Goal: Information Seeking & Learning: Check status

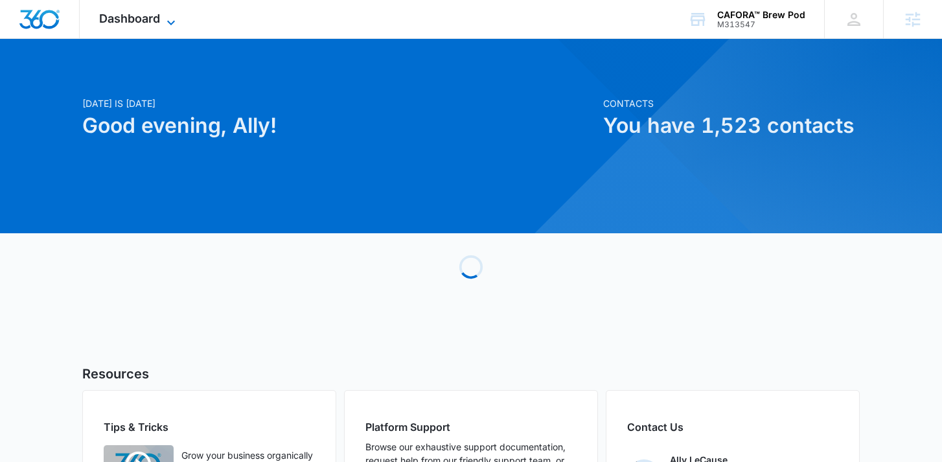
click at [178, 15] on icon at bounding box center [171, 23] width 16 height 16
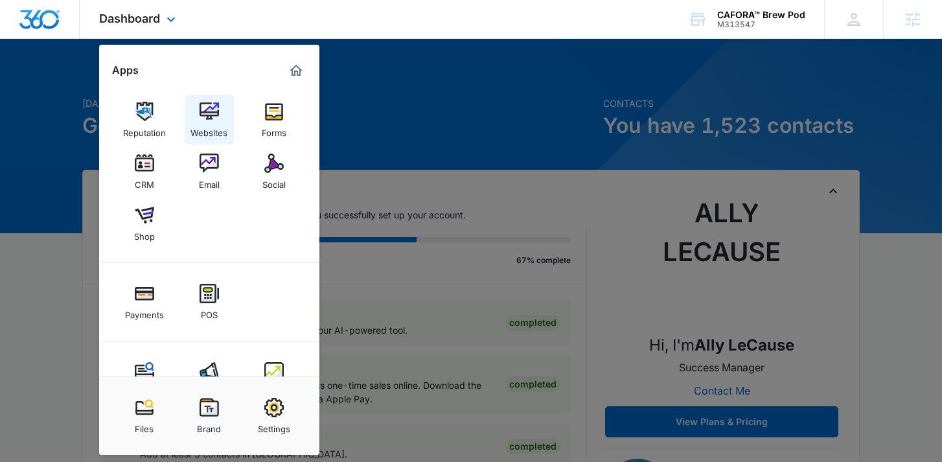
click at [206, 121] on img at bounding box center [209, 111] width 19 height 19
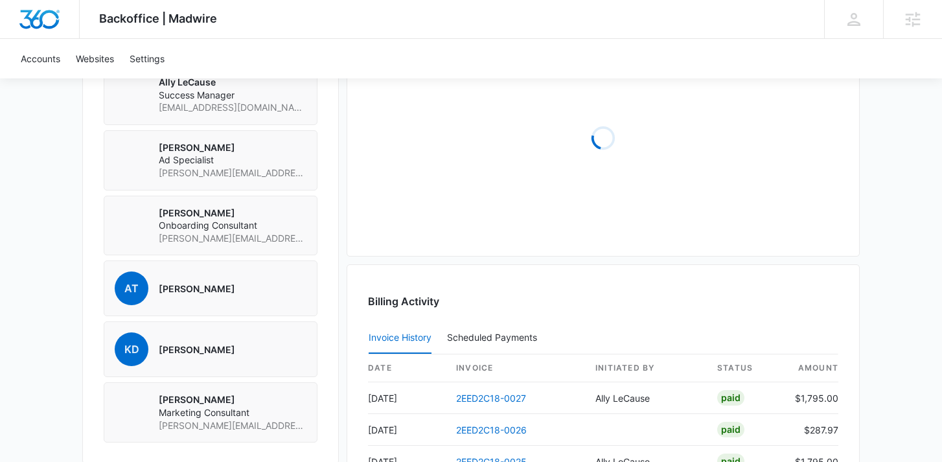
scroll to position [1075, 0]
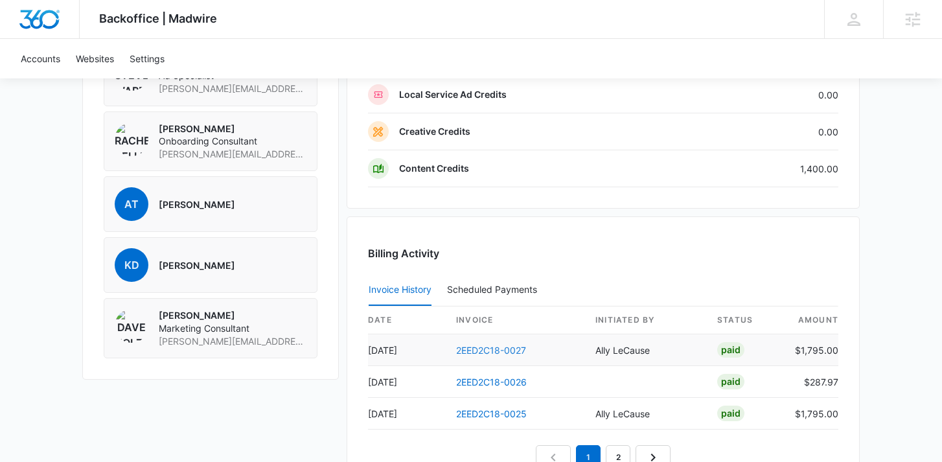
click at [487, 351] on link "2EED2C18-0027" at bounding box center [491, 350] width 70 height 11
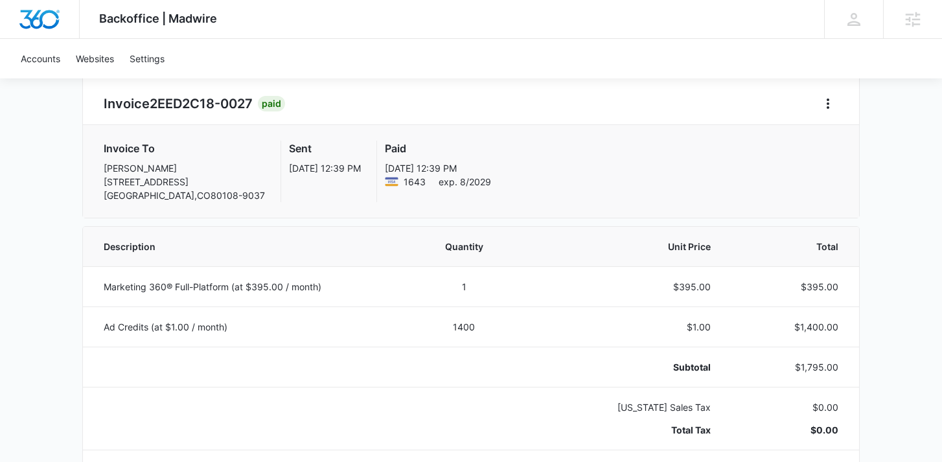
scroll to position [128, 0]
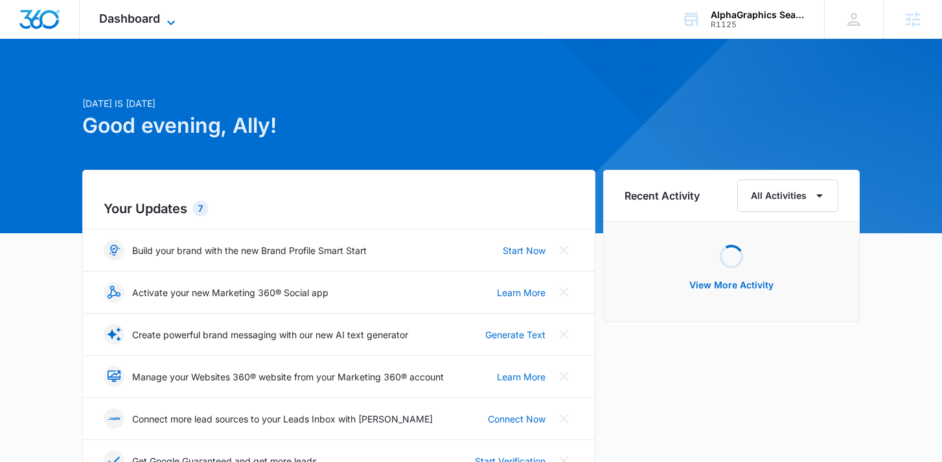
click at [139, 19] on span "Dashboard" at bounding box center [129, 19] width 61 height 14
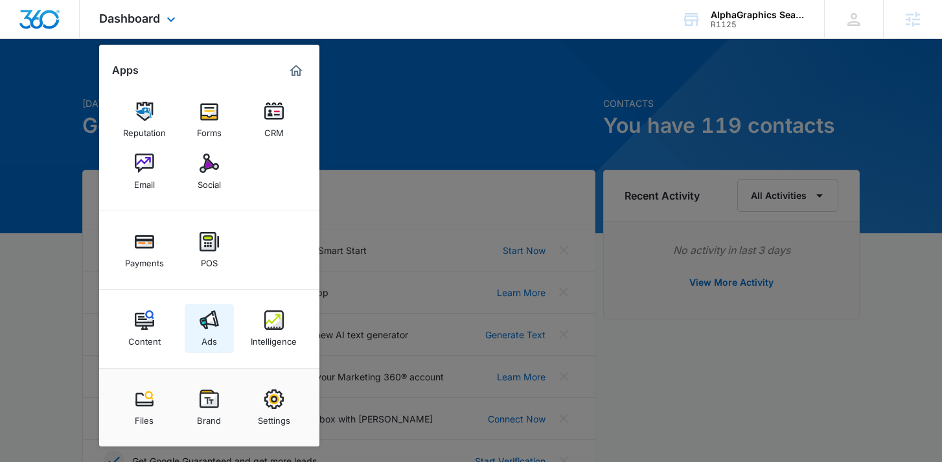
click at [194, 329] on link "Ads" at bounding box center [209, 328] width 49 height 49
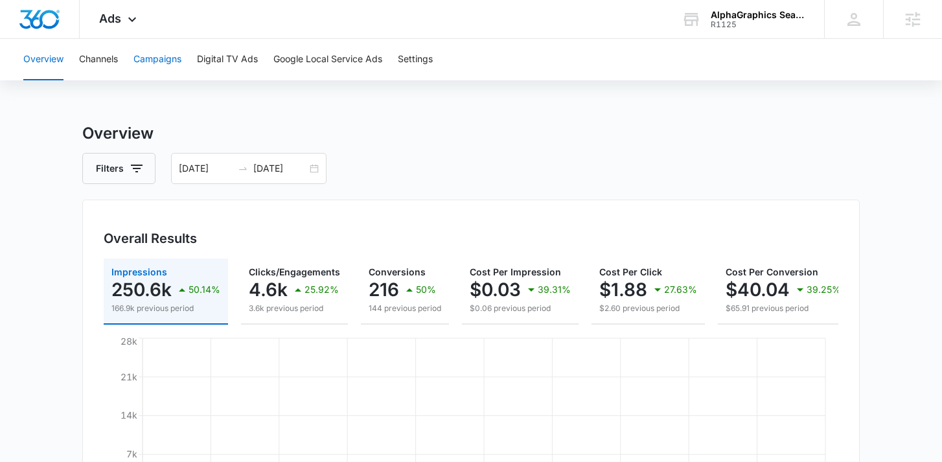
click at [172, 53] on button "Campaigns" at bounding box center [158, 59] width 48 height 41
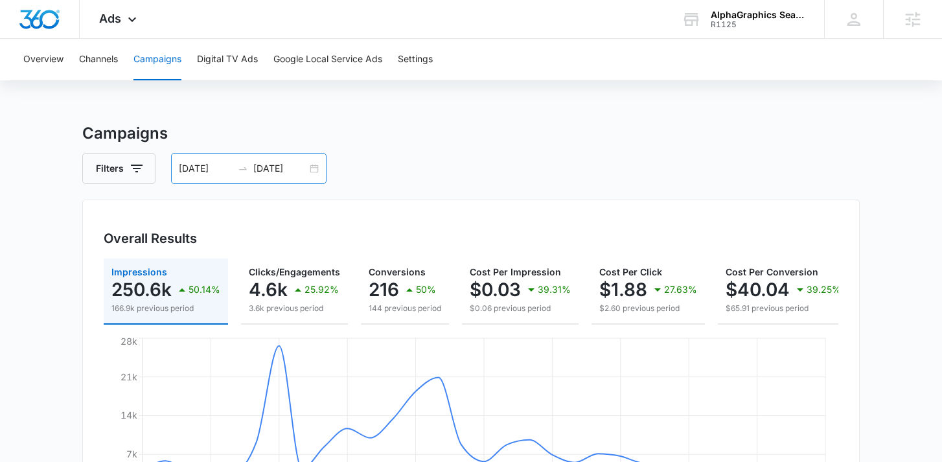
click at [199, 159] on div "07/27/2025 08/26/2025" at bounding box center [249, 168] width 156 height 31
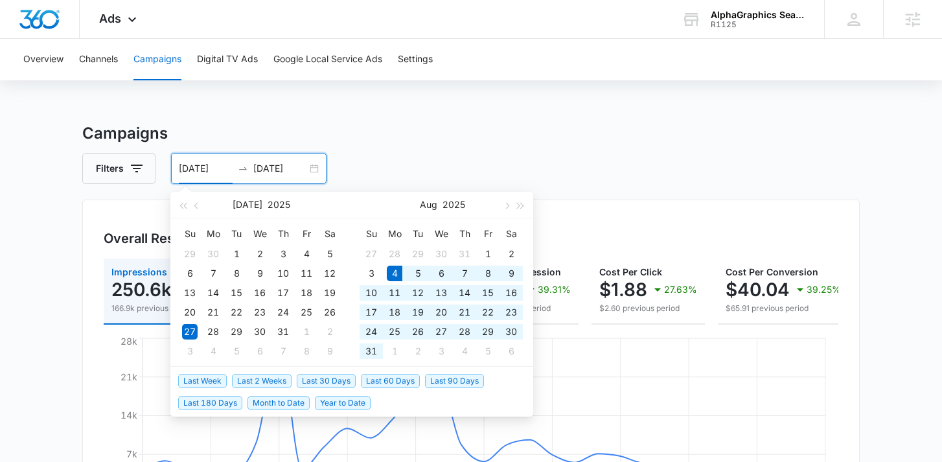
click at [327, 377] on span "Last 30 Days" at bounding box center [326, 381] width 59 height 14
type input "[DATE]"
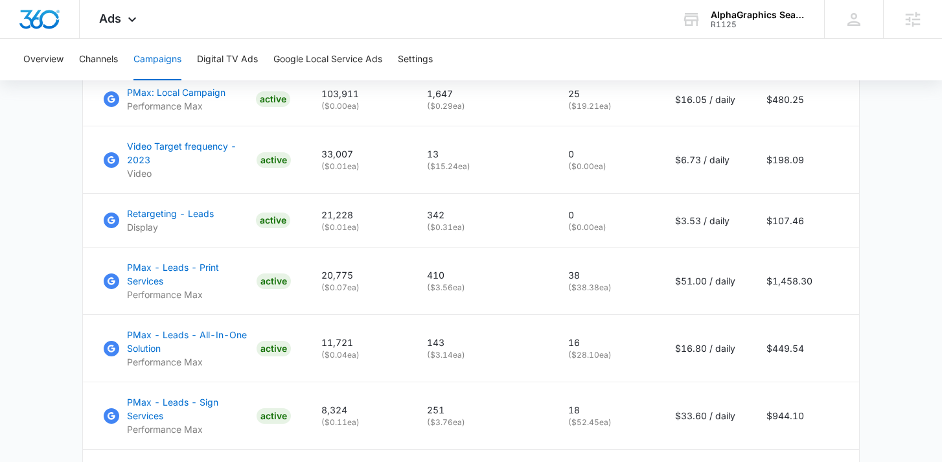
scroll to position [655, 0]
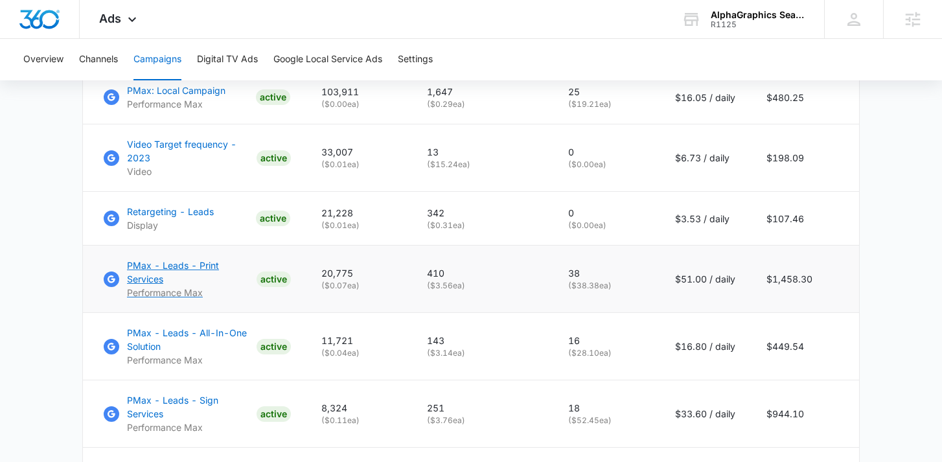
click at [168, 272] on p "PMax - Leads - Print Services" at bounding box center [189, 272] width 124 height 27
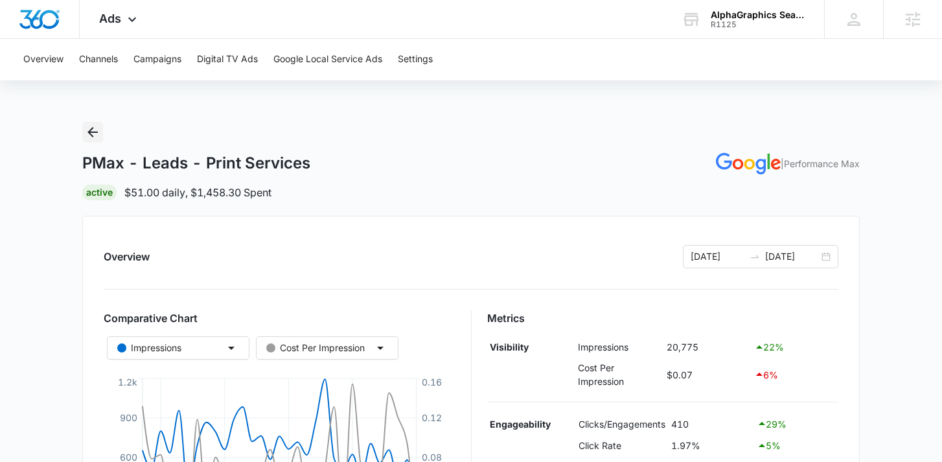
click at [88, 130] on icon "Back" at bounding box center [93, 132] width 16 height 16
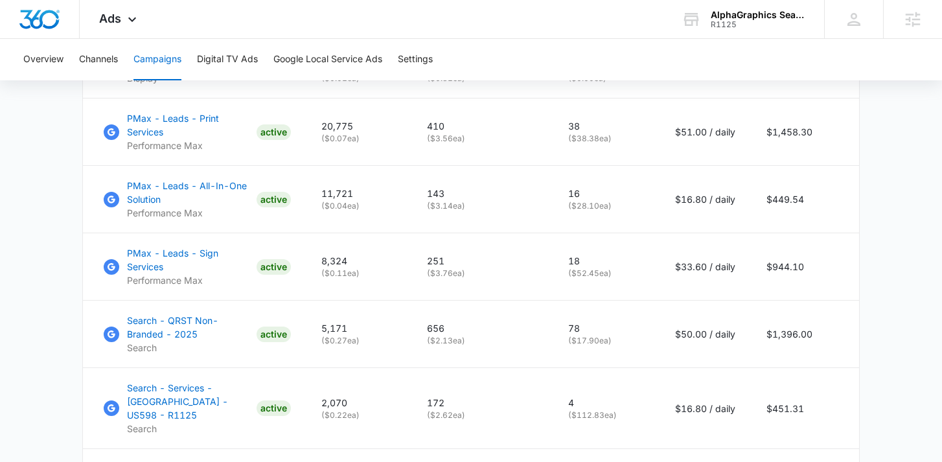
scroll to position [805, 0]
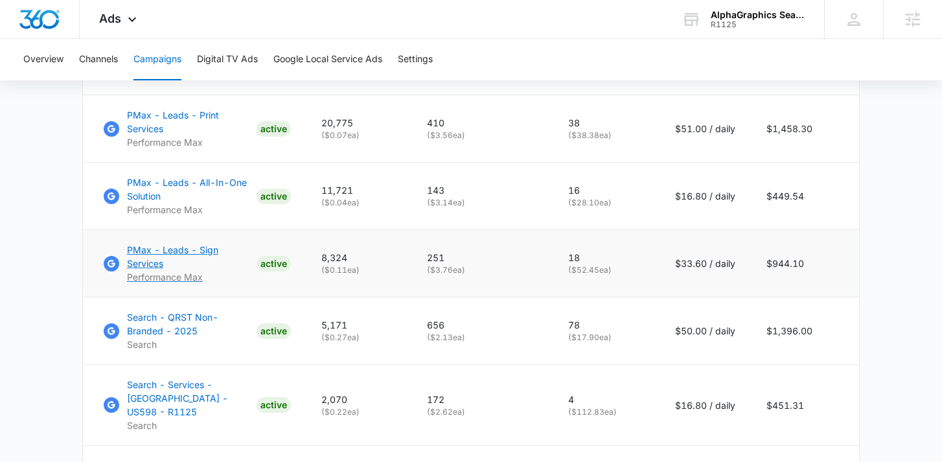
click at [142, 257] on p "PMax - Leads - Sign Services" at bounding box center [189, 256] width 124 height 27
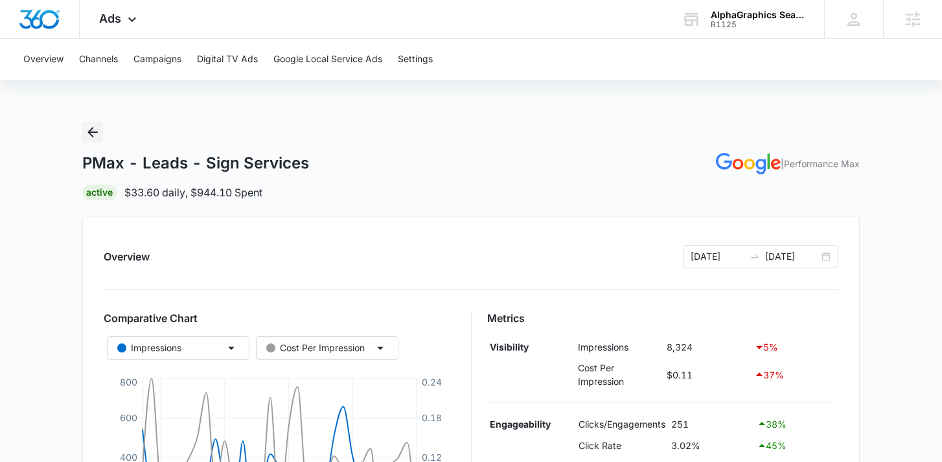
click at [92, 126] on icon "Back" at bounding box center [93, 132] width 16 height 16
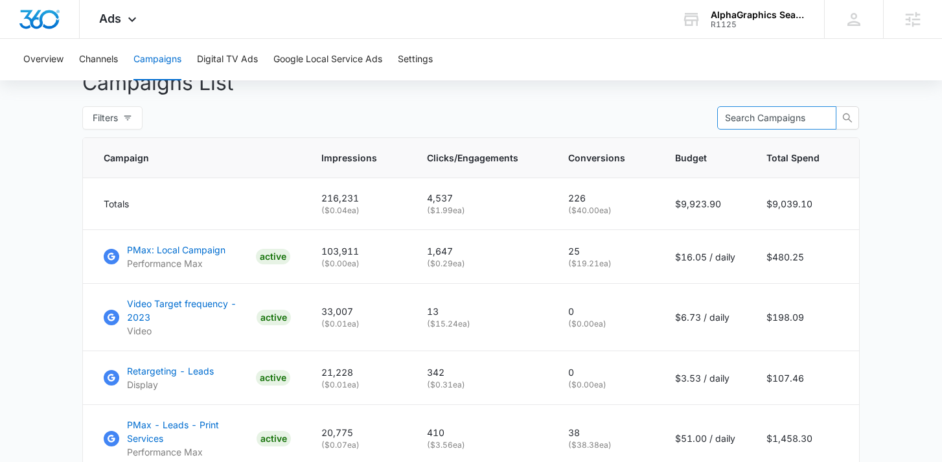
scroll to position [483, 0]
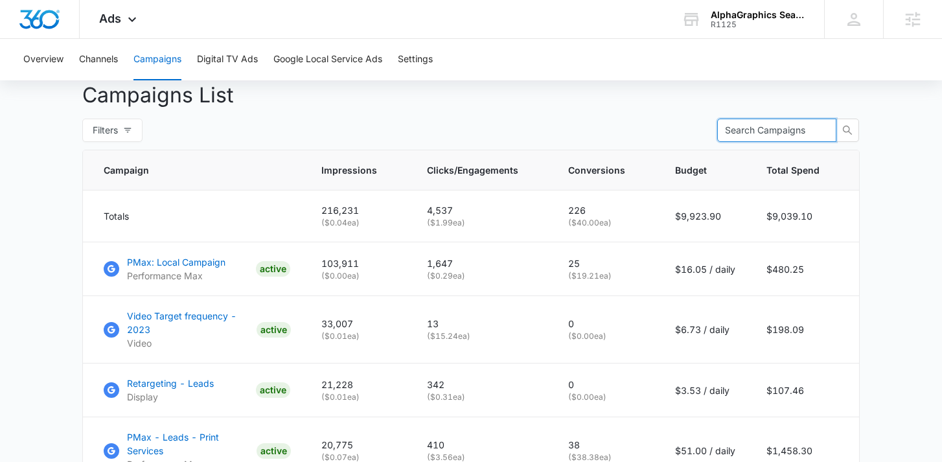
click at [749, 134] on input "text" at bounding box center [771, 130] width 93 height 14
type input "max"
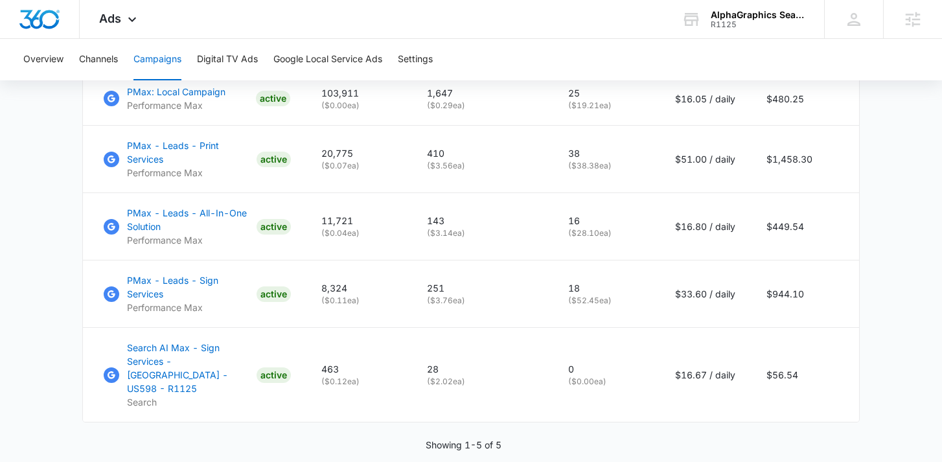
scroll to position [659, 0]
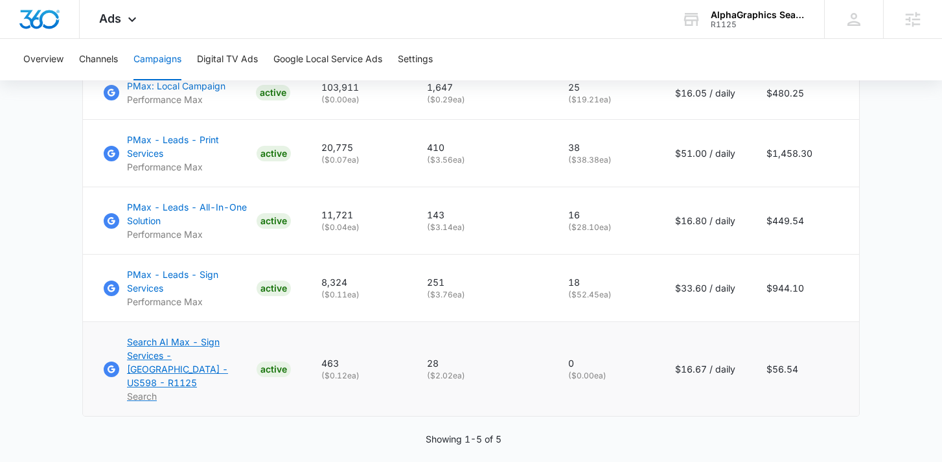
click at [194, 342] on p "Search AI Max - Sign Services - Seaport - US598 - R1125" at bounding box center [189, 362] width 124 height 54
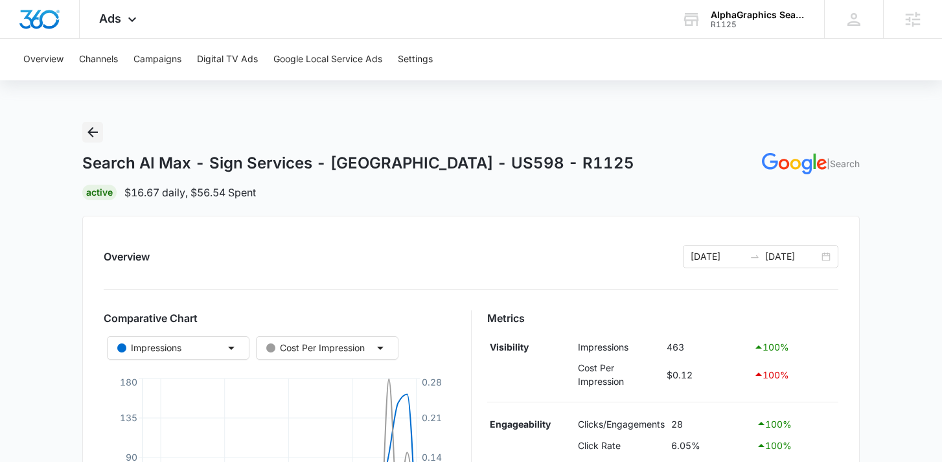
click at [85, 122] on button "Back" at bounding box center [92, 132] width 21 height 21
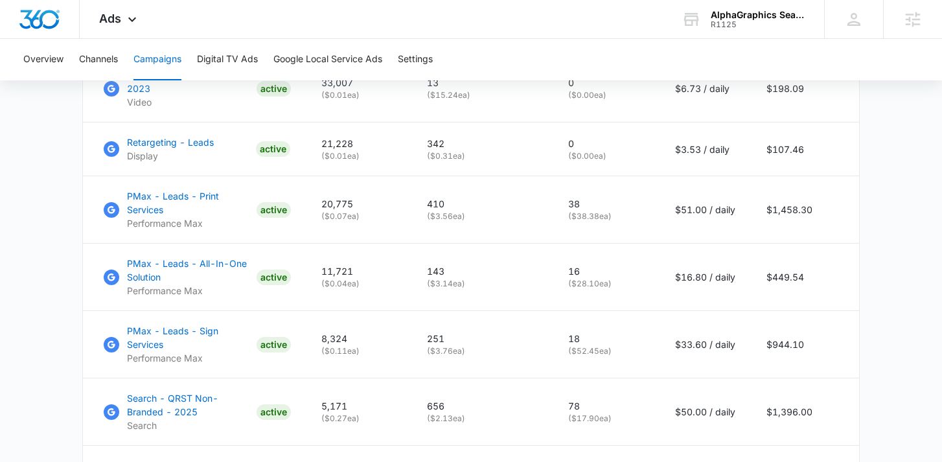
scroll to position [787, 0]
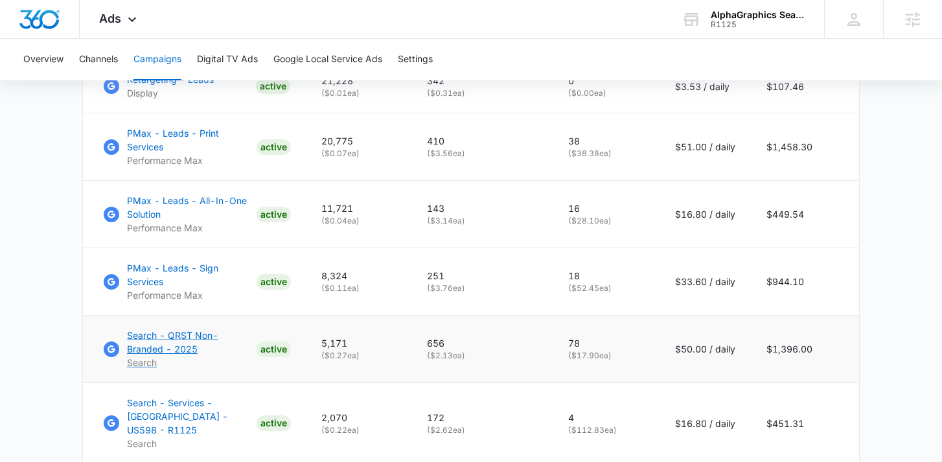
click at [198, 330] on p "Search - QRST Non-Branded - 2025" at bounding box center [189, 342] width 124 height 27
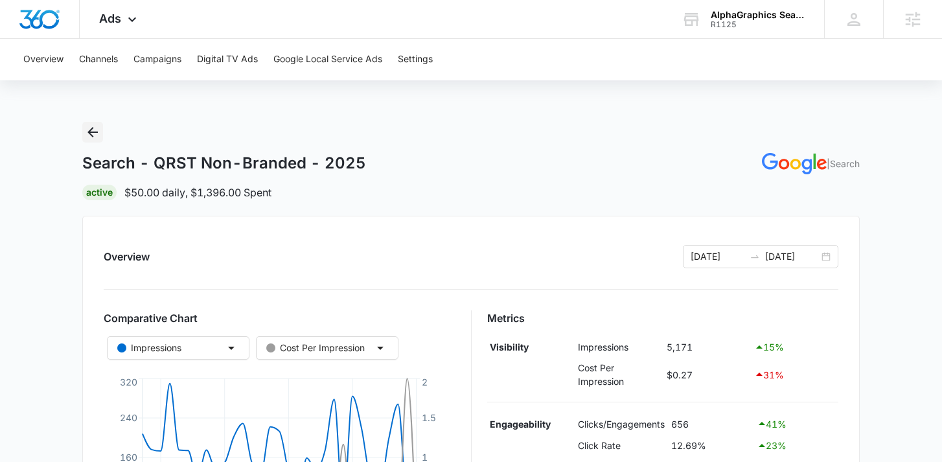
click at [95, 135] on icon "Back" at bounding box center [93, 132] width 16 height 16
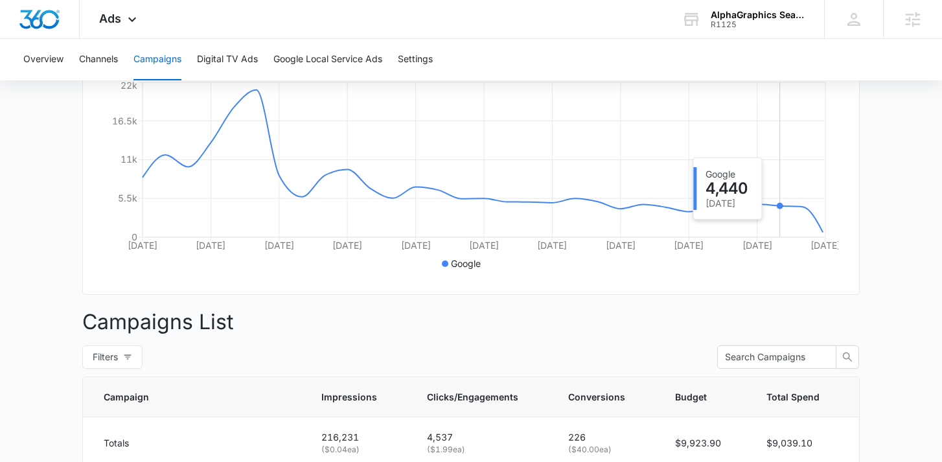
scroll to position [288, 0]
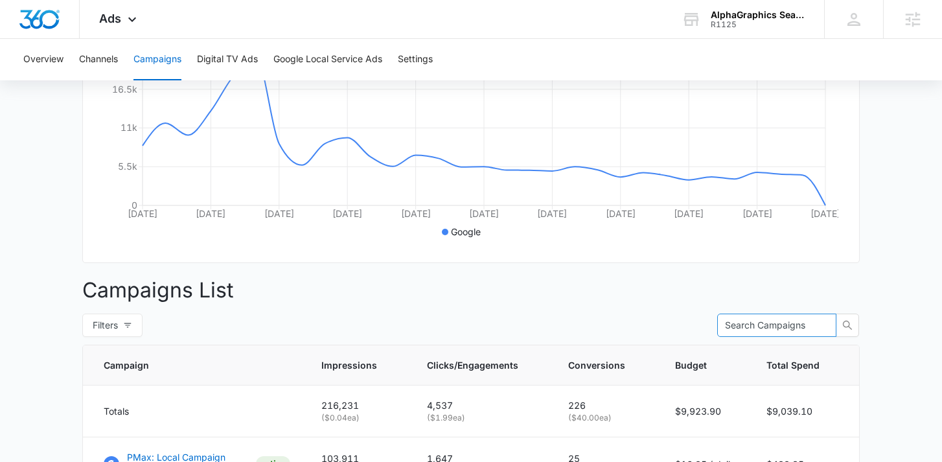
click at [756, 325] on input "text" at bounding box center [771, 325] width 93 height 14
type input "apparel"
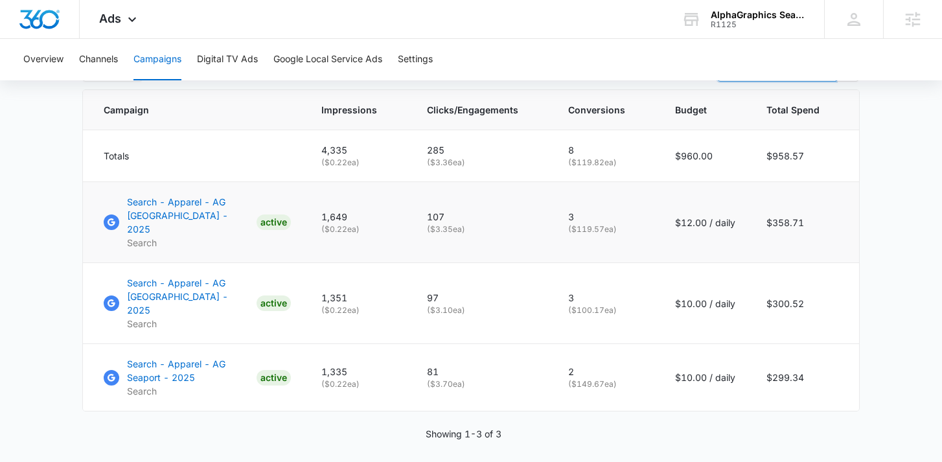
scroll to position [539, 0]
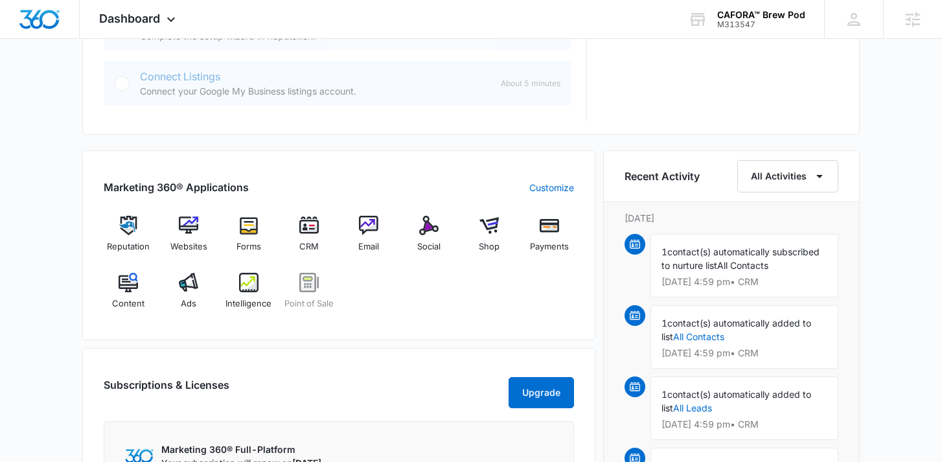
scroll to position [717, 0]
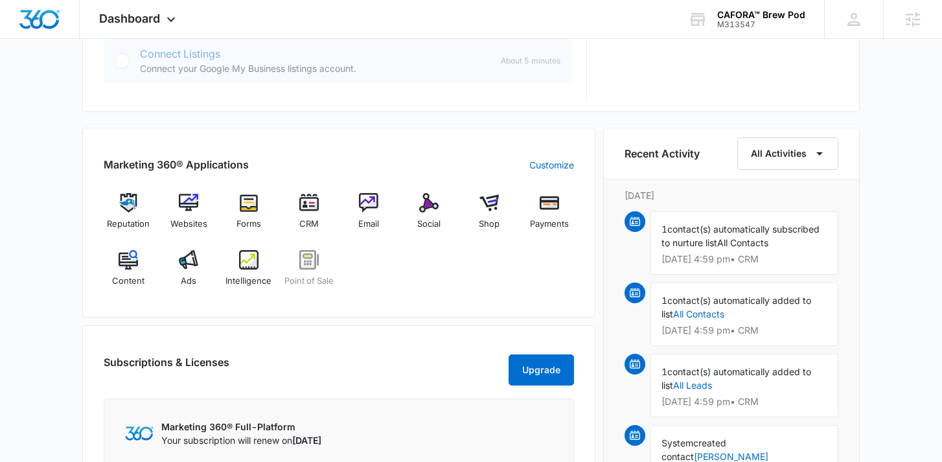
click at [360, 318] on div "Marketing 360® Applications Customize Reputation Websites Forms CRM Email Socia…" at bounding box center [338, 223] width 513 height 190
click at [382, 209] on div "Email" at bounding box center [369, 216] width 50 height 47
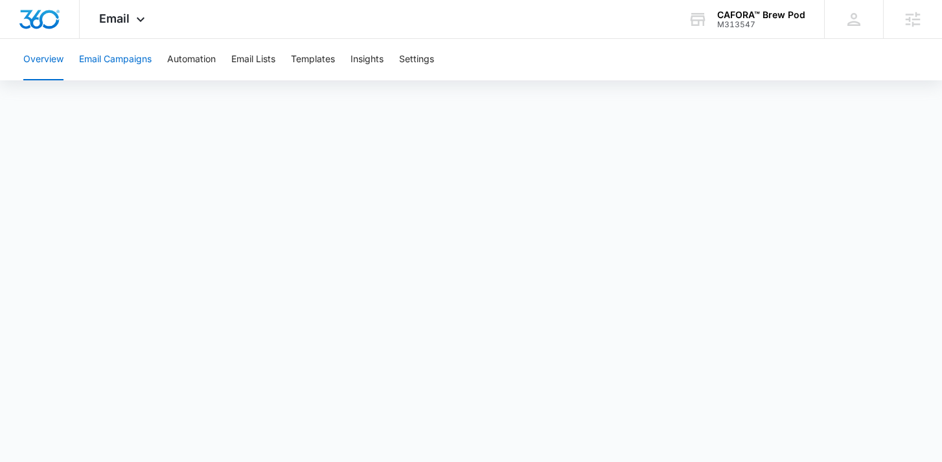
click at [106, 53] on button "Email Campaigns" at bounding box center [115, 59] width 73 height 41
click at [130, 24] on div "Email Apps Reputation Websites Forms CRM Email Social Shop Payments POS Content…" at bounding box center [124, 19] width 88 height 38
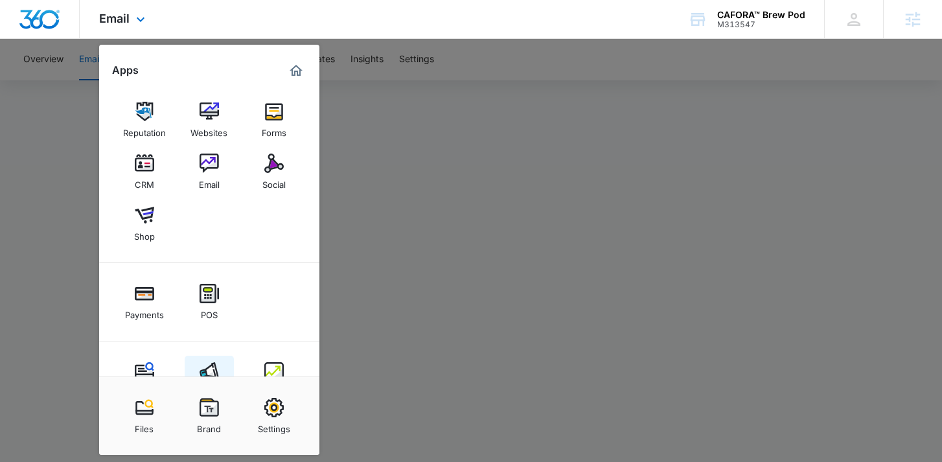
scroll to position [43, 0]
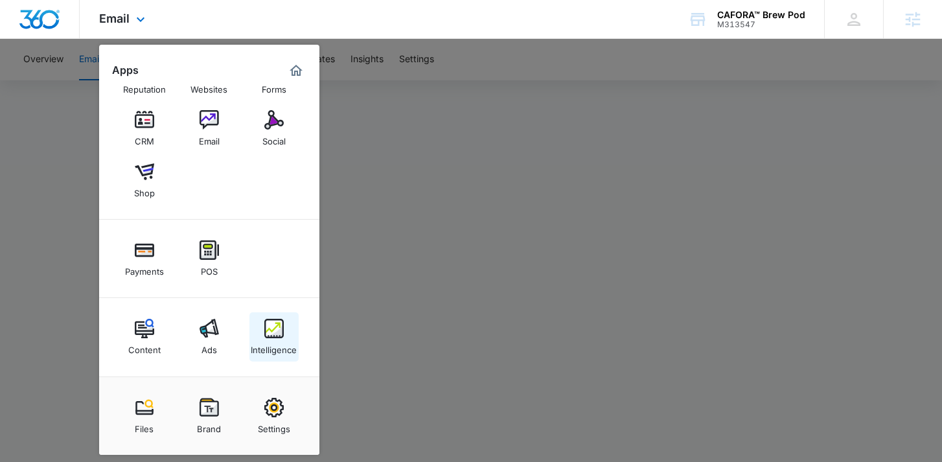
click at [268, 336] on img at bounding box center [273, 328] width 19 height 19
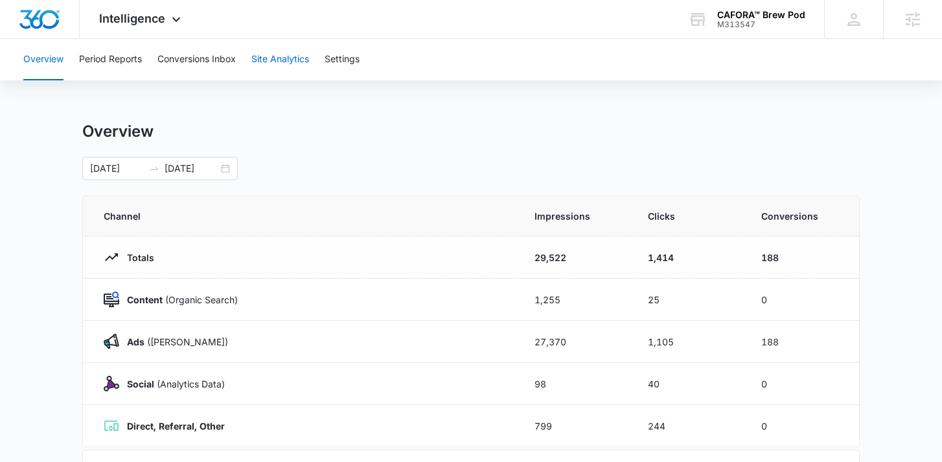
click at [299, 59] on button "Site Analytics" at bounding box center [280, 59] width 58 height 41
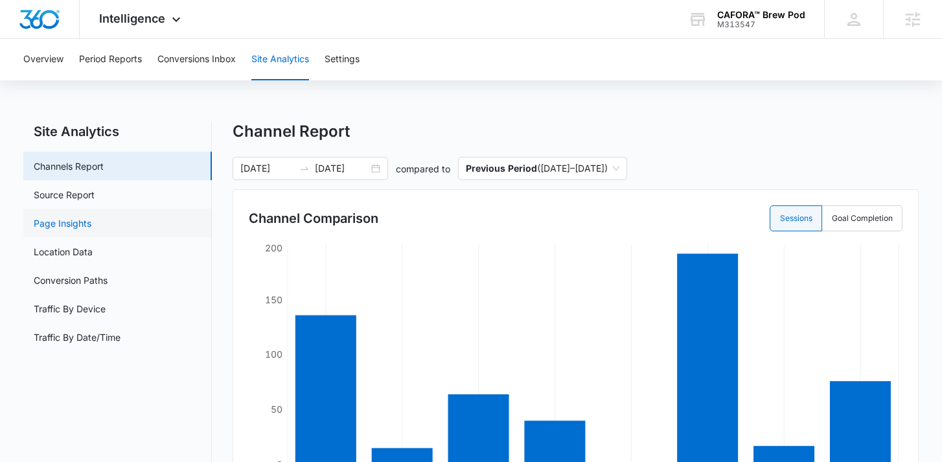
click at [89, 216] on link "Page Insights" at bounding box center [63, 223] width 58 height 14
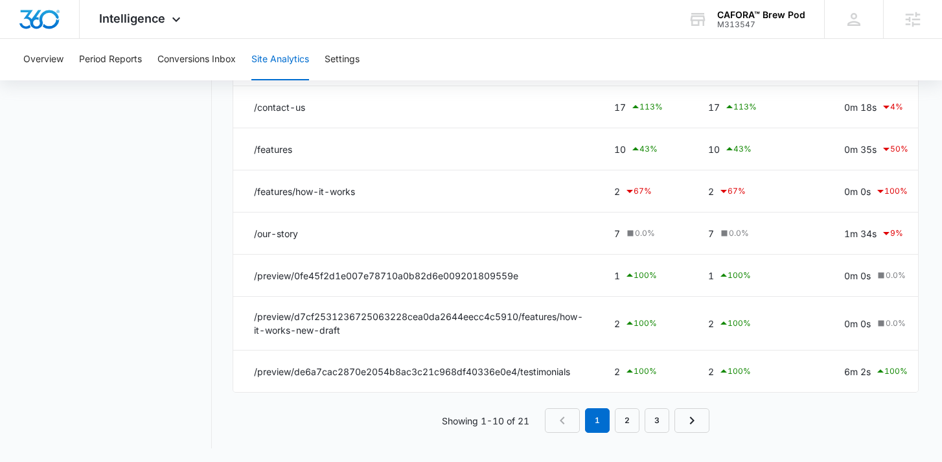
scroll to position [312, 0]
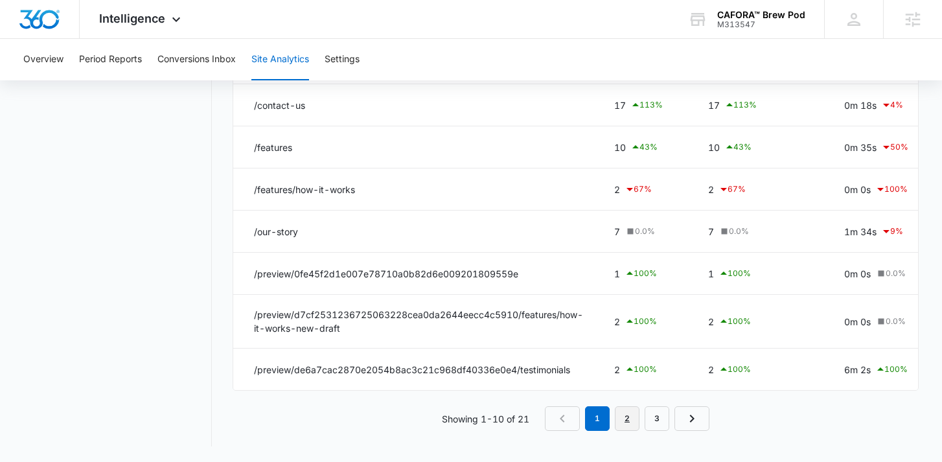
click at [622, 419] on link "2" at bounding box center [627, 418] width 25 height 25
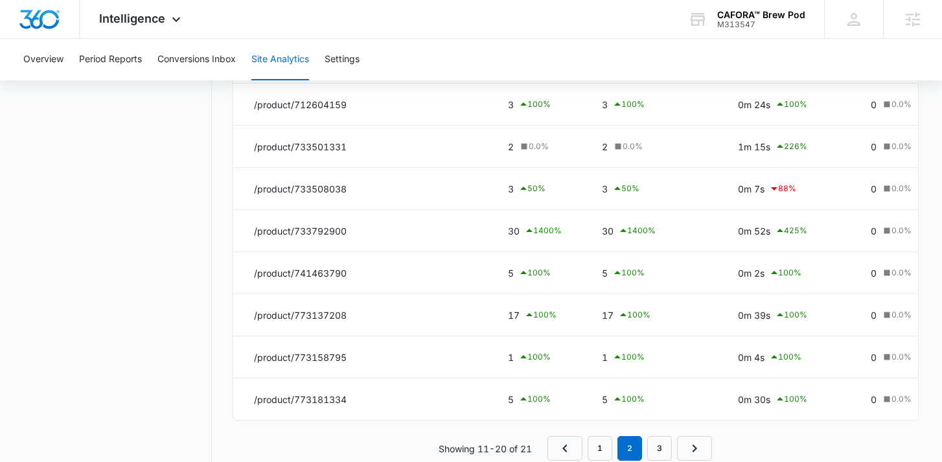
scroll to position [279, 0]
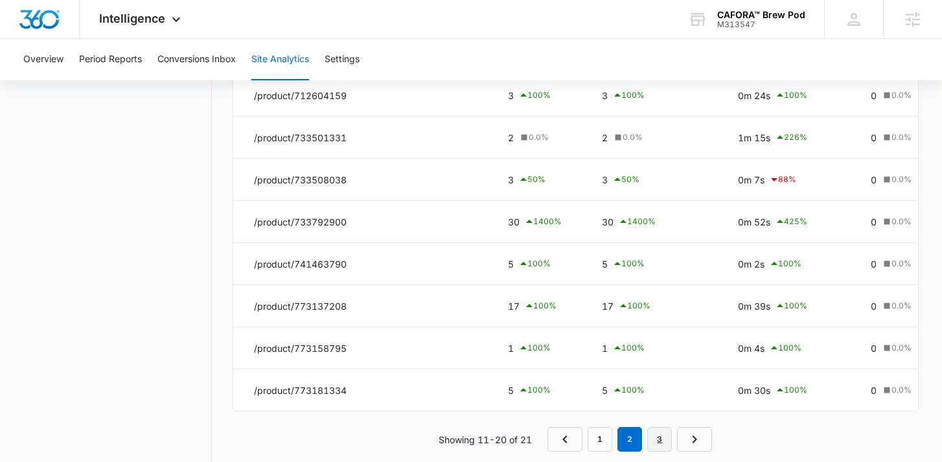
click at [666, 438] on link "3" at bounding box center [660, 439] width 25 height 25
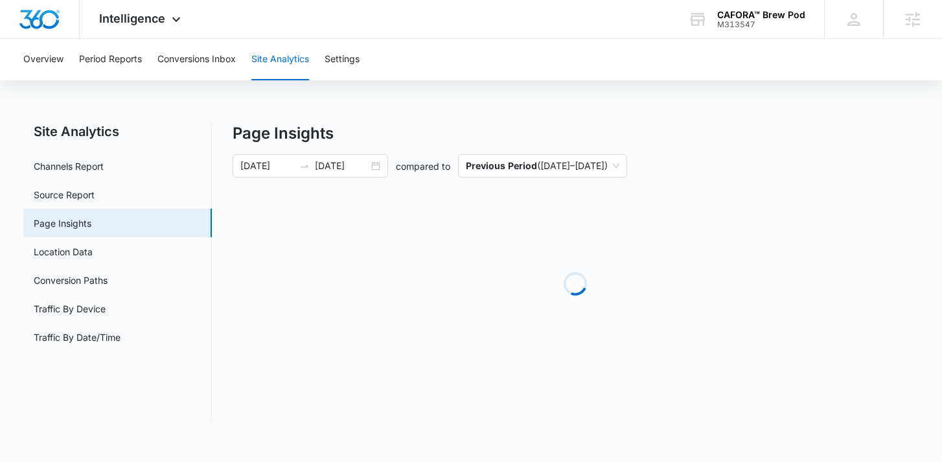
scroll to position [0, 0]
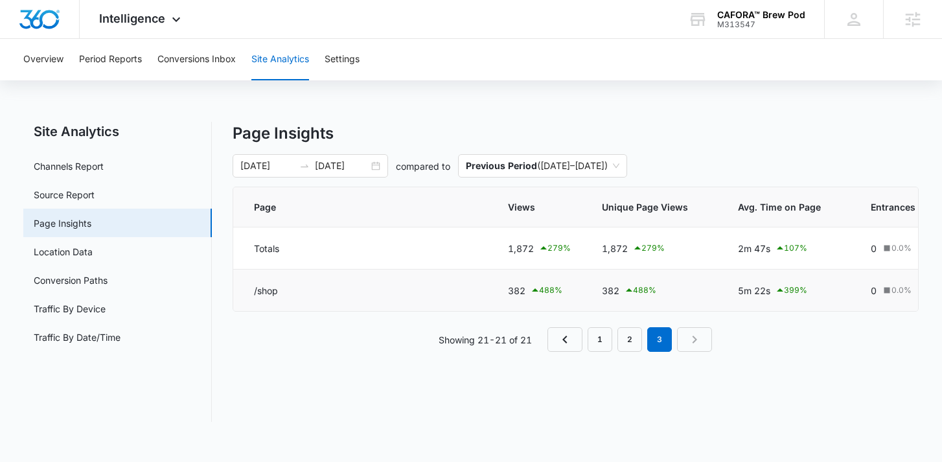
click at [314, 282] on td "/shop" at bounding box center [362, 291] width 259 height 42
click at [626, 346] on link "2" at bounding box center [630, 339] width 25 height 25
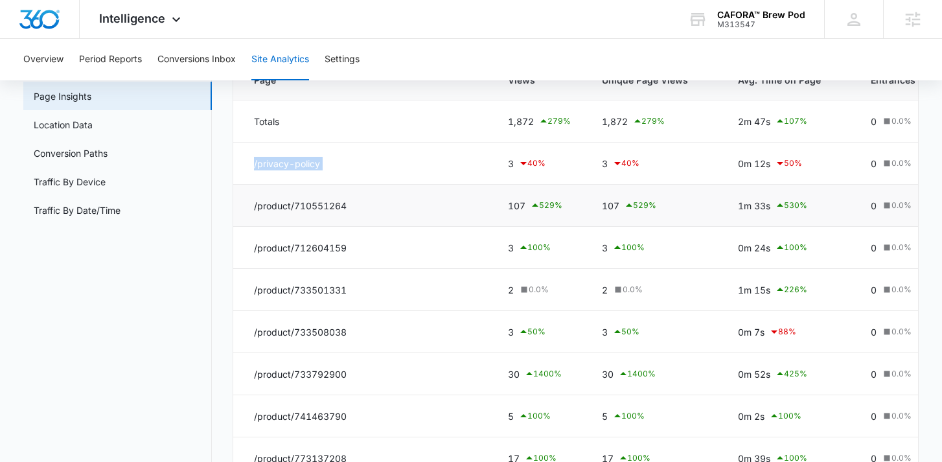
scroll to position [300, 0]
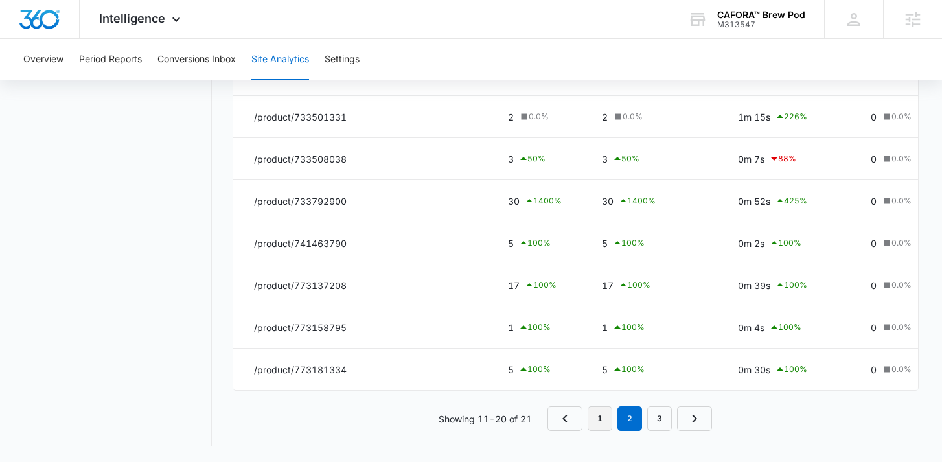
click at [606, 417] on link "1" at bounding box center [600, 418] width 25 height 25
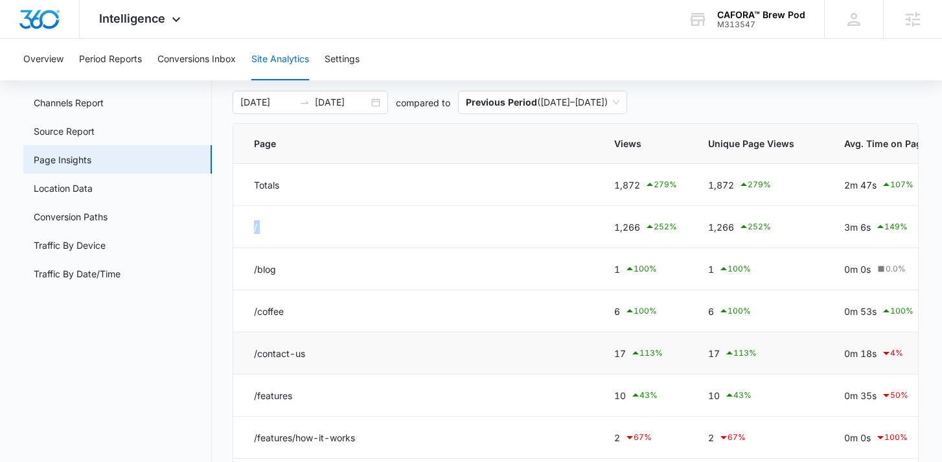
scroll to position [0, 0]
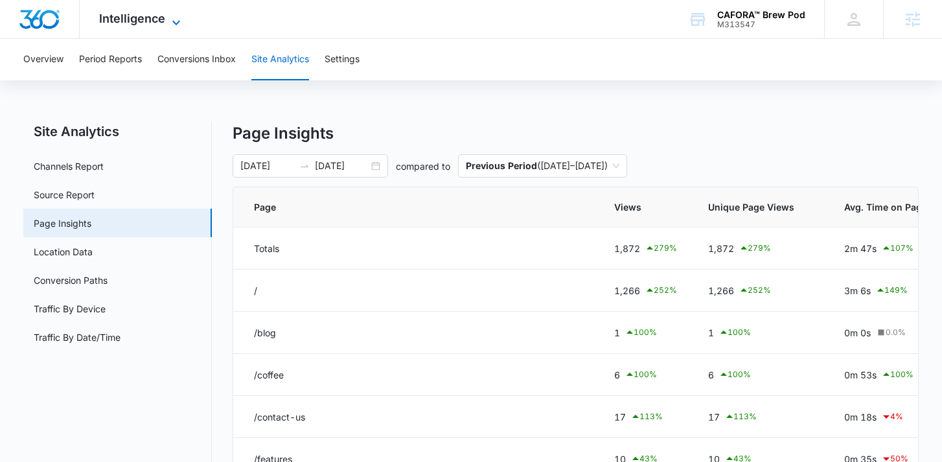
click at [159, 21] on span "Intelligence" at bounding box center [132, 19] width 66 height 14
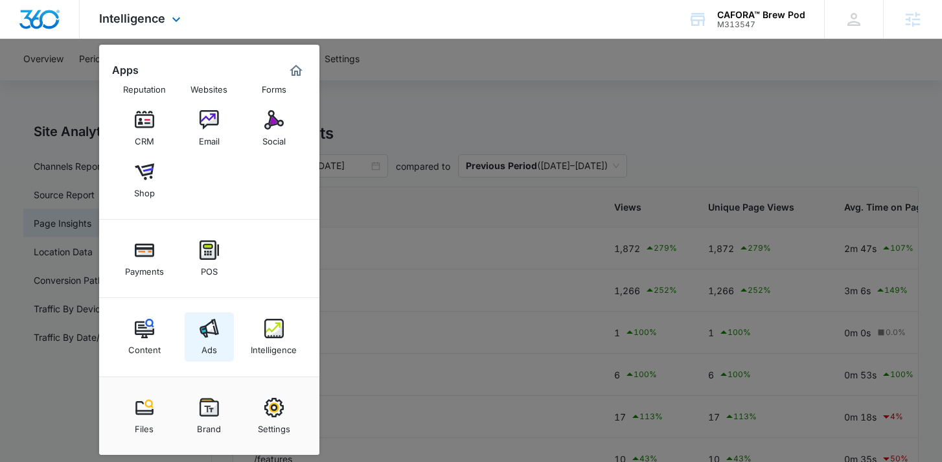
click at [211, 347] on div "Ads" at bounding box center [210, 346] width 16 height 17
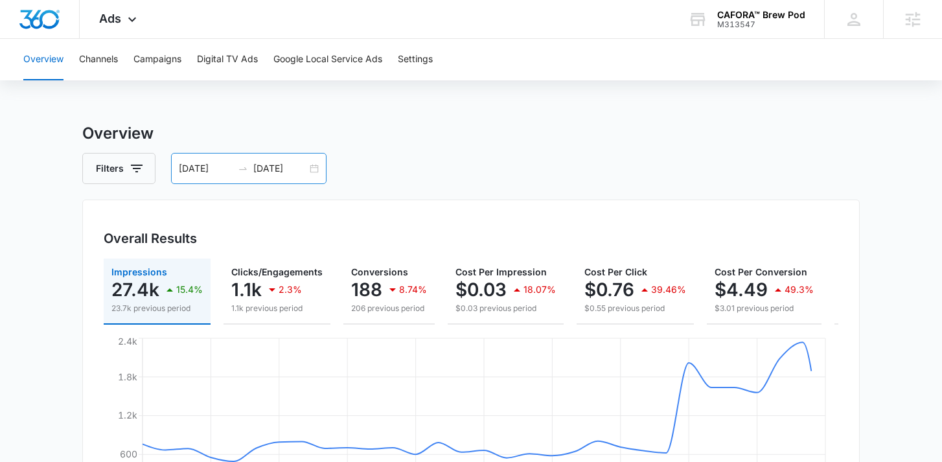
click at [248, 170] on div at bounding box center [243, 168] width 21 height 10
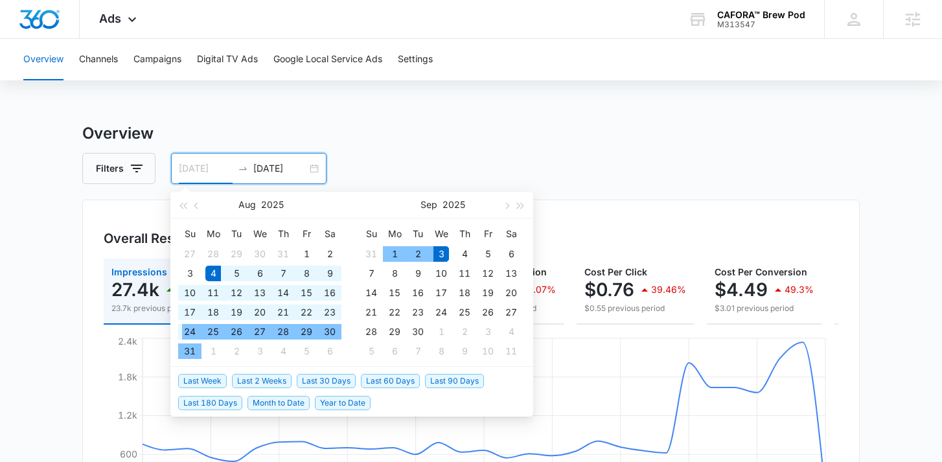
type input "[DATE]"
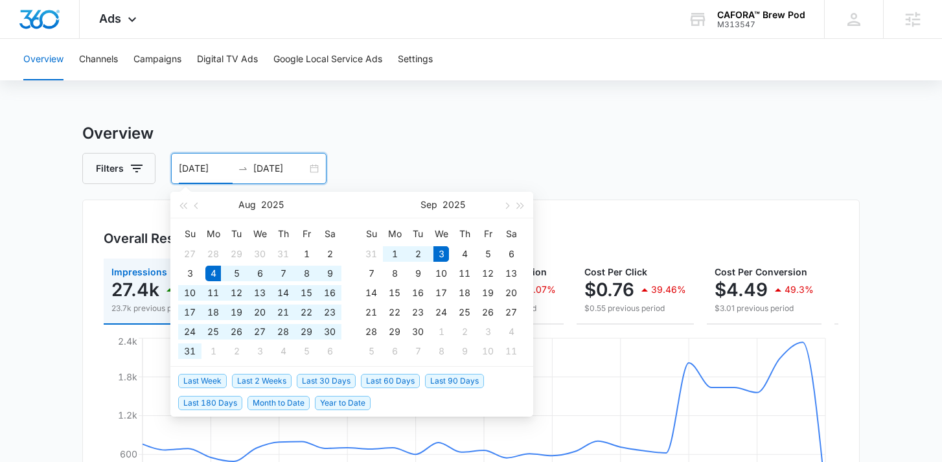
click at [309, 382] on span "Last 30 Days" at bounding box center [326, 381] width 59 height 14
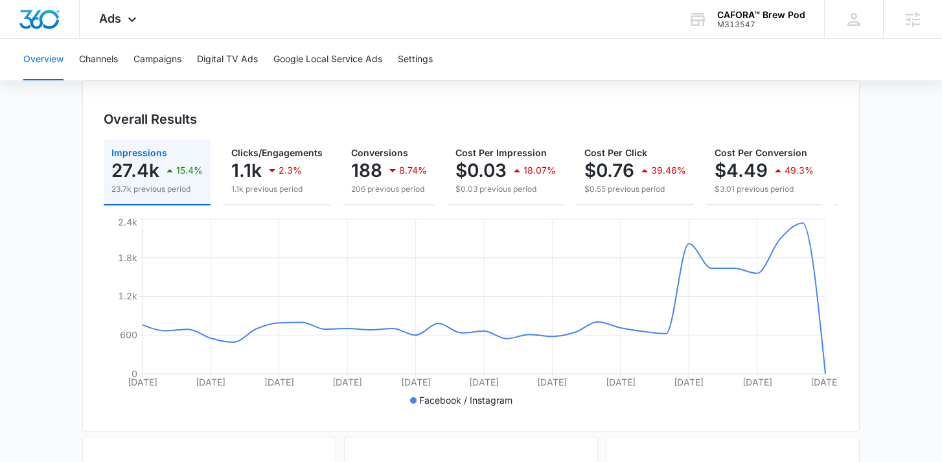
scroll to position [115, 0]
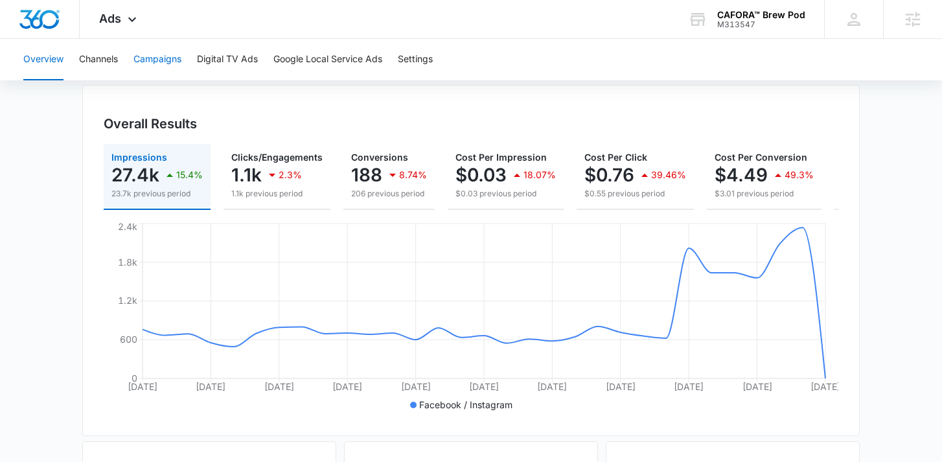
click at [163, 58] on button "Campaigns" at bounding box center [158, 59] width 48 height 41
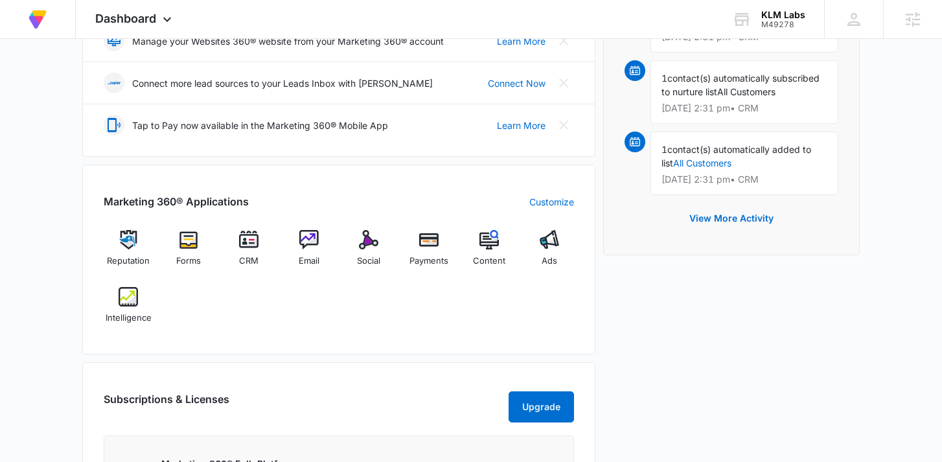
scroll to position [338, 0]
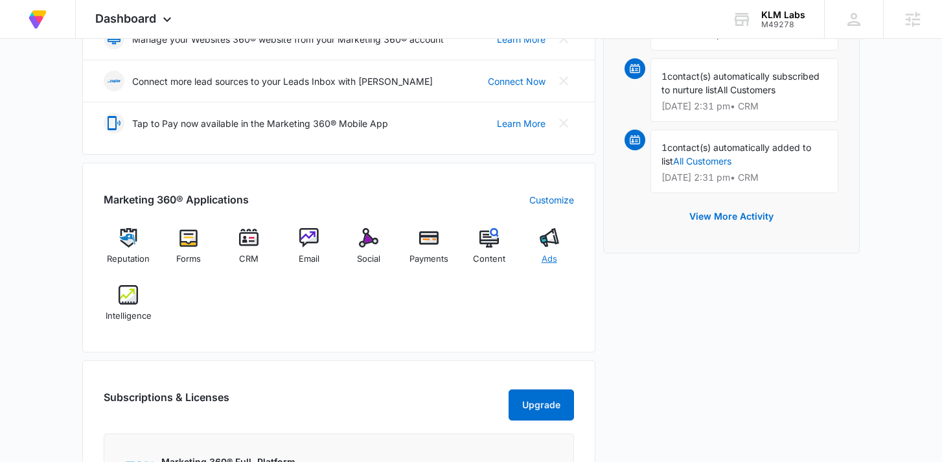
click at [552, 243] on img at bounding box center [549, 237] width 19 height 19
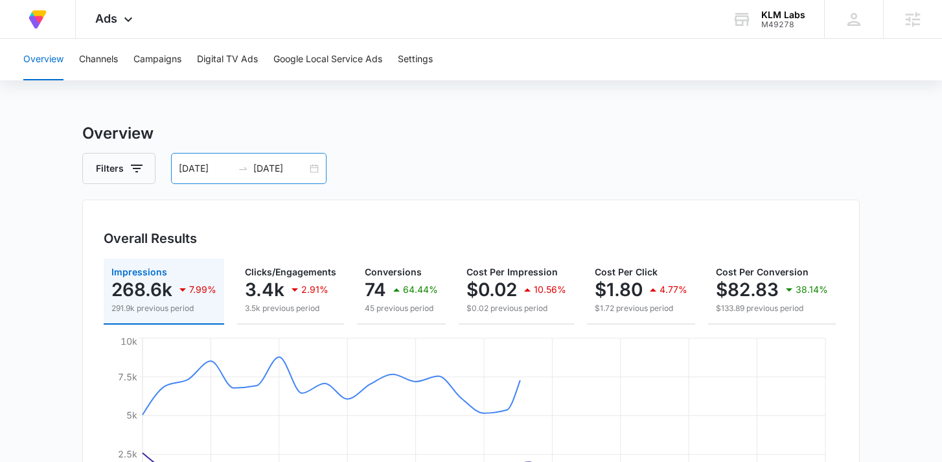
click at [272, 161] on input "[DATE]" at bounding box center [280, 168] width 54 height 14
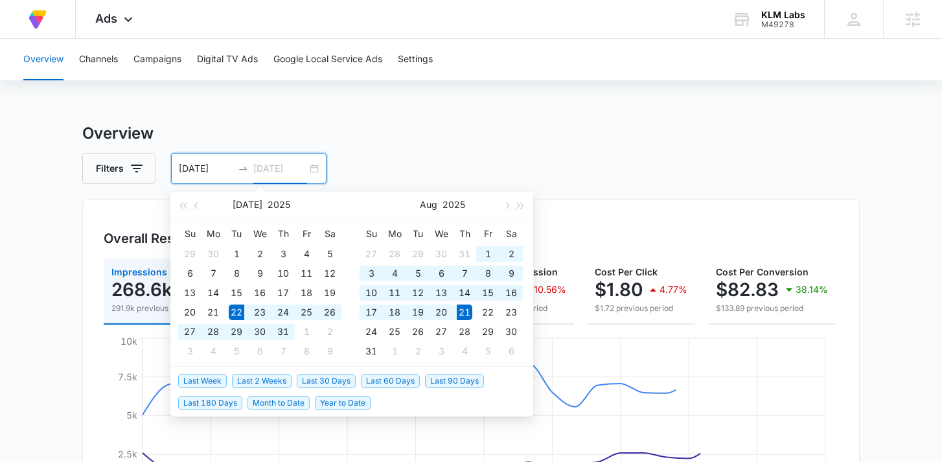
type input "[DATE]"
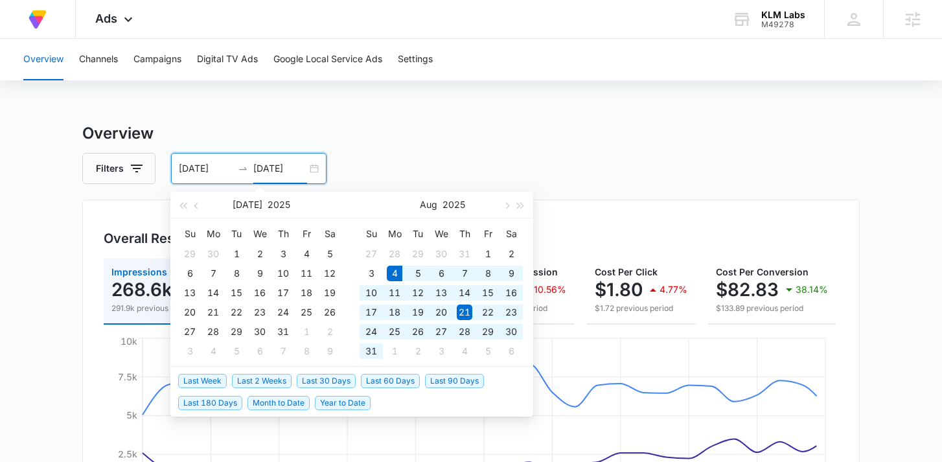
click at [315, 376] on span "Last 30 Days" at bounding box center [326, 381] width 59 height 14
type input "[DATE]"
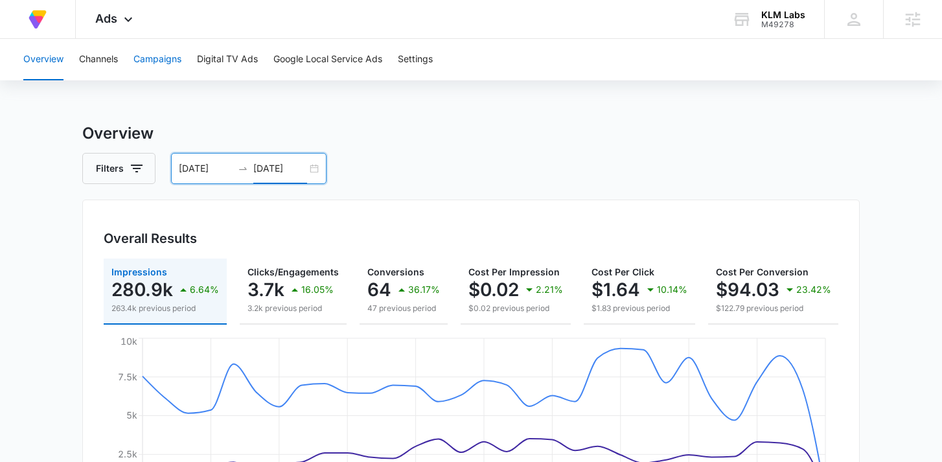
click at [172, 64] on button "Campaigns" at bounding box center [158, 59] width 48 height 41
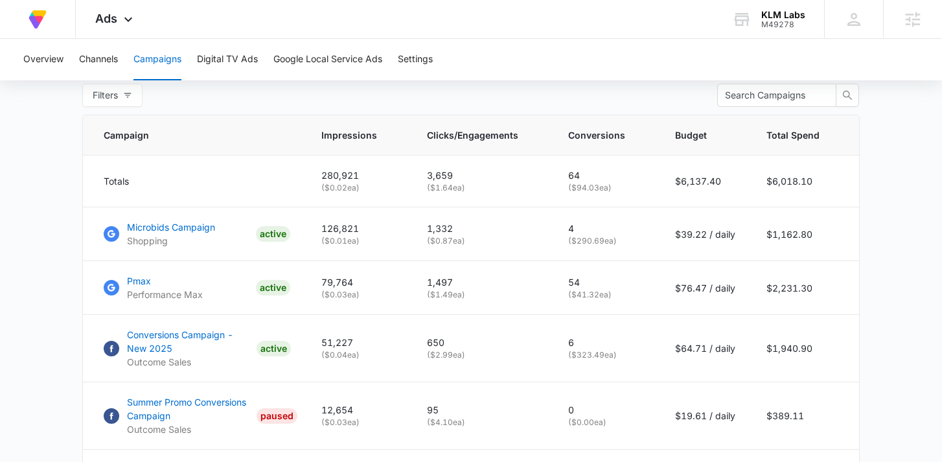
scroll to position [543, 0]
